Goal: Task Accomplishment & Management: Use online tool/utility

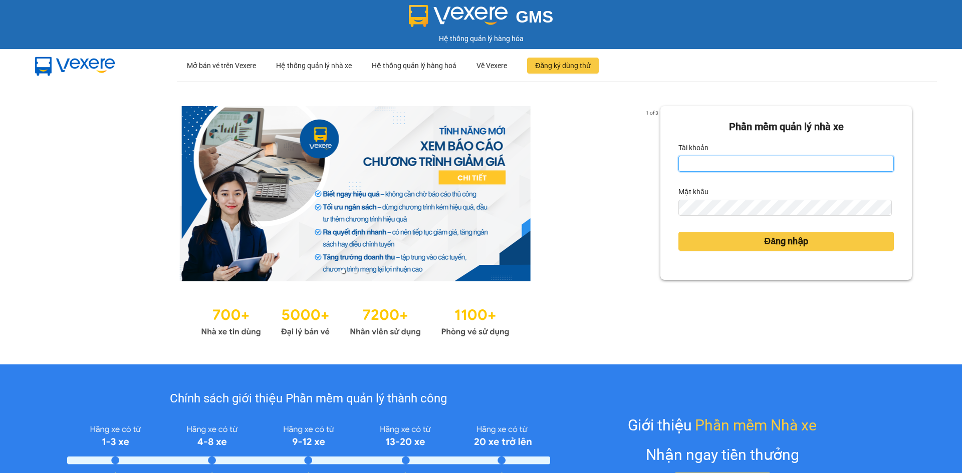
click at [731, 162] on input "Tài khoản" at bounding box center [785, 164] width 215 height 16
type input "nguyen01.phuchai"
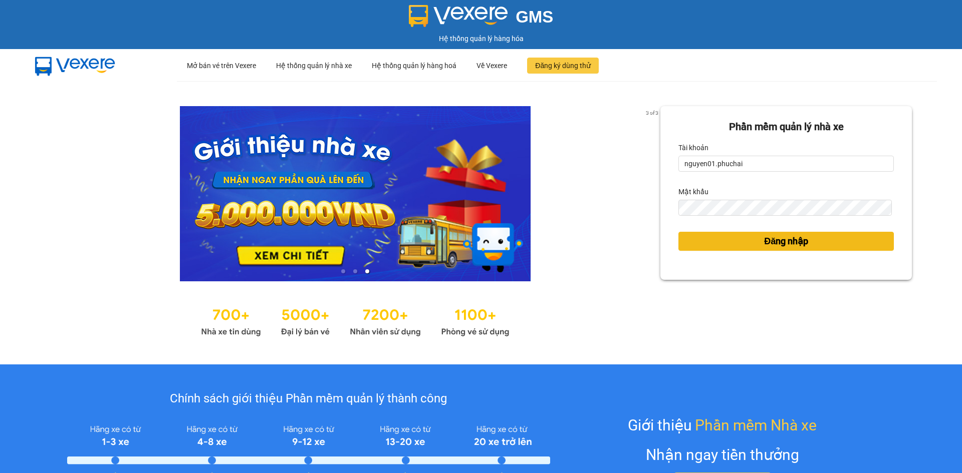
click at [813, 240] on button "Đăng nhập" at bounding box center [785, 241] width 215 height 19
